Goal: Task Accomplishment & Management: Manage account settings

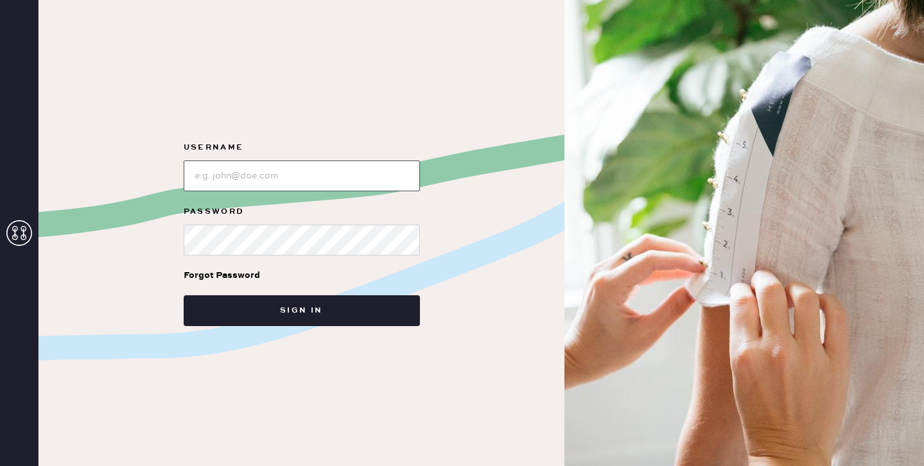
click at [268, 173] on input "loginName" at bounding box center [302, 176] width 236 height 31
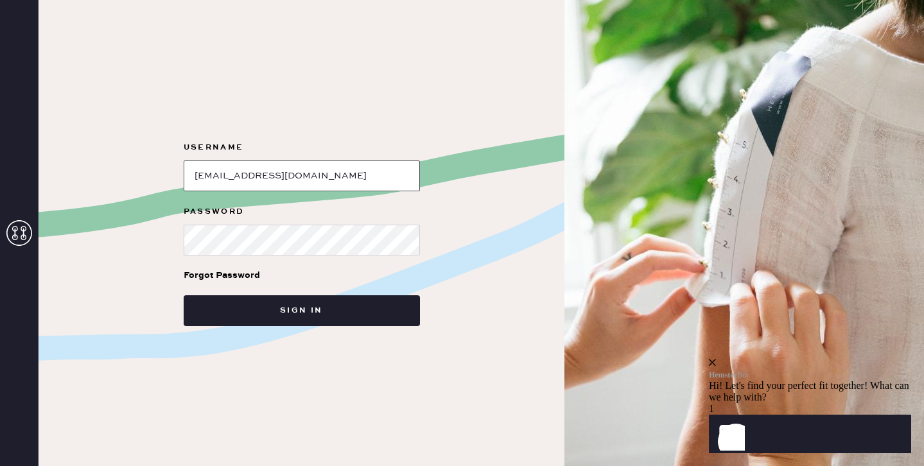
click at [309, 173] on input "loginName" at bounding box center [302, 176] width 236 height 31
click at [494, 234] on div "Username Password Forgot Password Sign in" at bounding box center [302, 233] width 526 height 466
click at [279, 175] on input "loginName" at bounding box center [302, 176] width 236 height 31
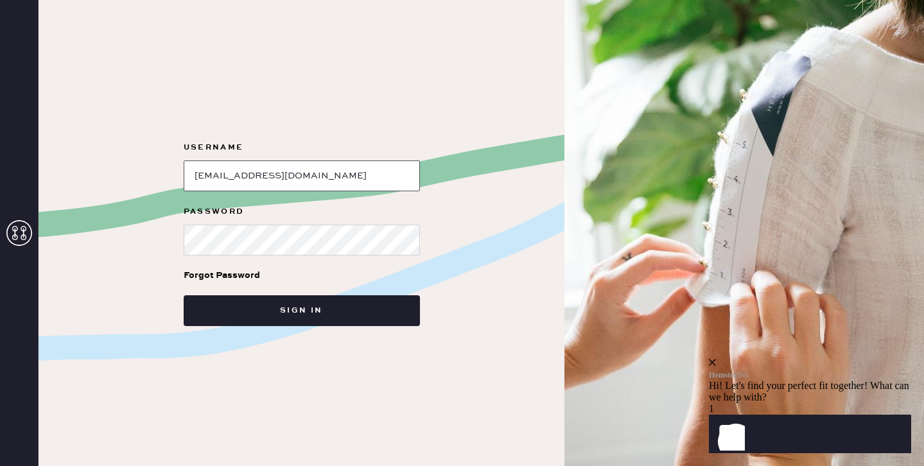
click at [279, 175] on input "loginName" at bounding box center [302, 176] width 236 height 31
type input "[EMAIL_ADDRESS][DOMAIN_NAME]"
click at [240, 267] on link "Forgot Password" at bounding box center [222, 276] width 76 height 40
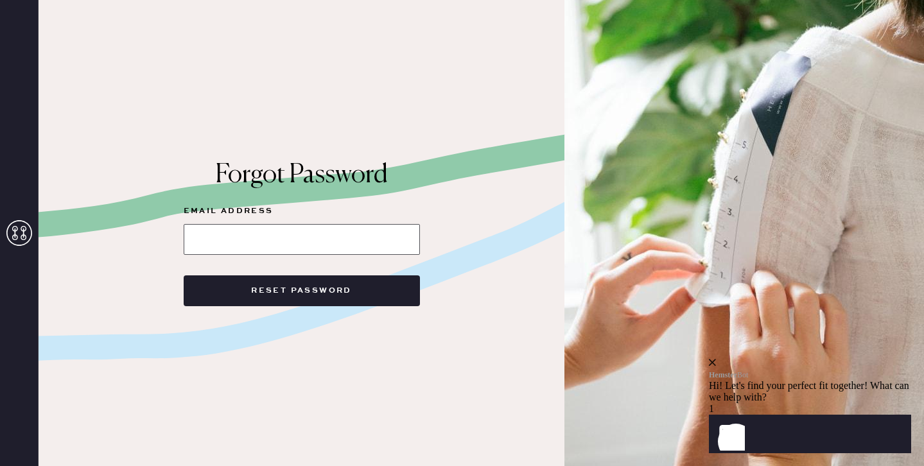
click at [261, 229] on input at bounding box center [302, 239] width 236 height 31
type input "[EMAIL_ADDRESS][DOMAIN_NAME]"
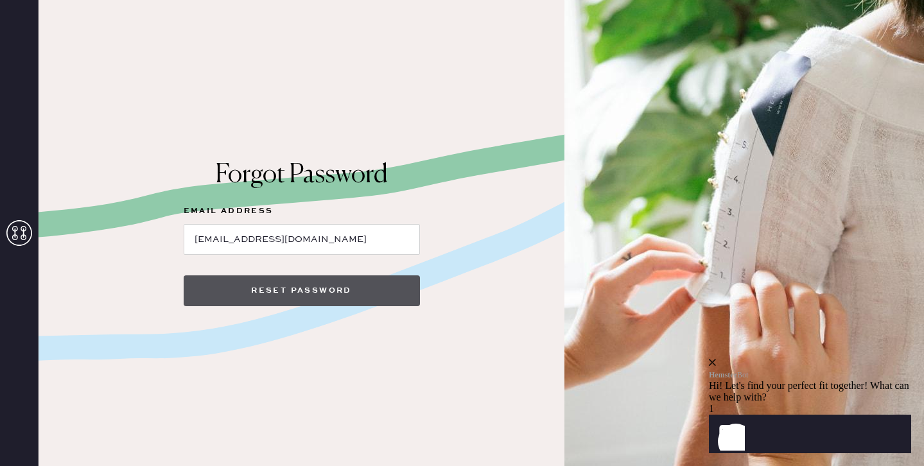
click at [255, 301] on button "Reset Password" at bounding box center [302, 291] width 236 height 31
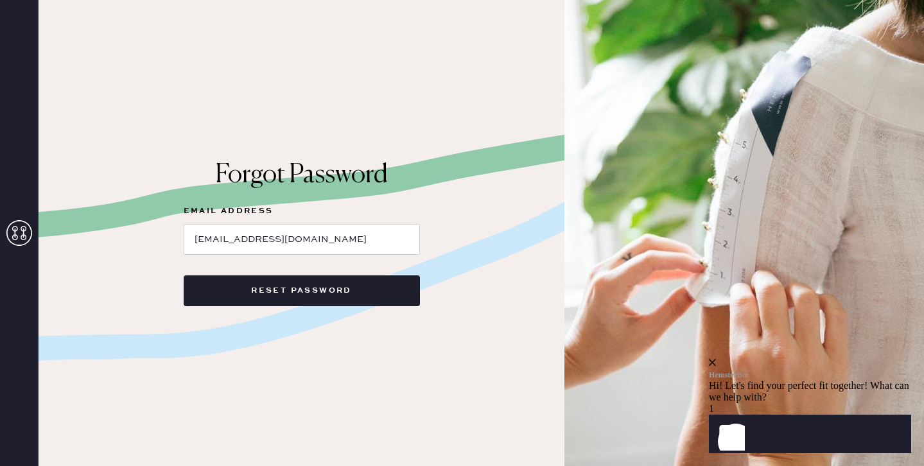
click at [311, 308] on div "Forgot Password Email Address [EMAIL_ADDRESS][DOMAIN_NAME] Reset Password" at bounding box center [302, 233] width 526 height 466
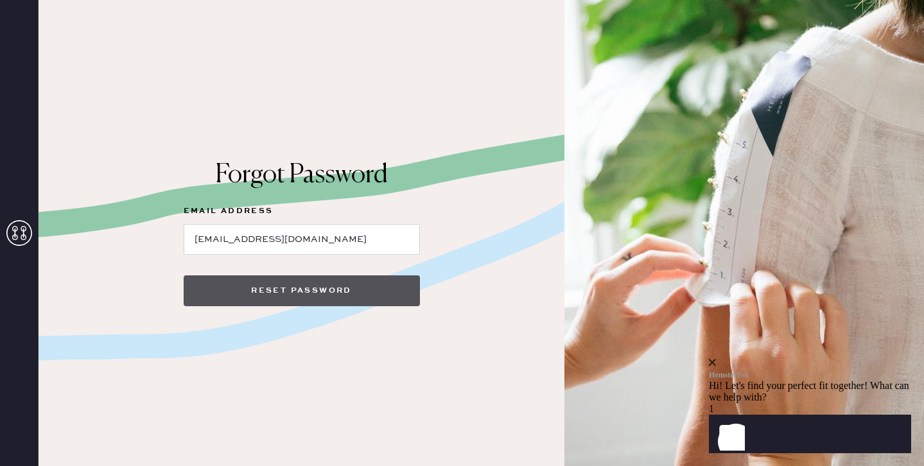
click at [311, 288] on button "Reset Password" at bounding box center [302, 291] width 236 height 31
